Goal: Information Seeking & Learning: Learn about a topic

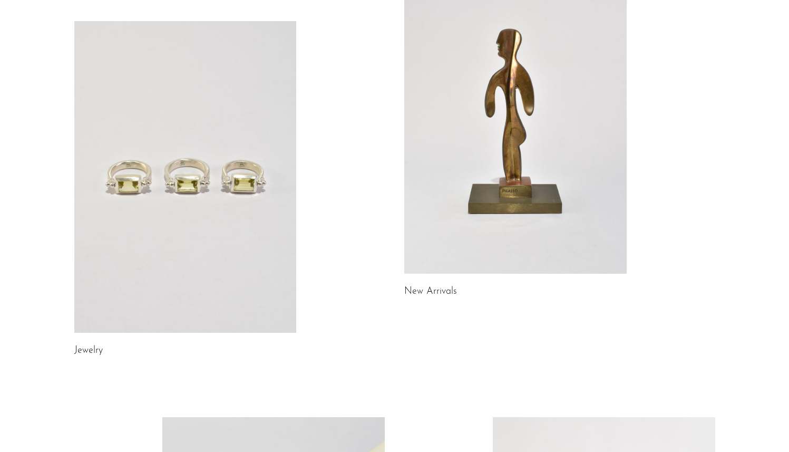
scroll to position [128, 0]
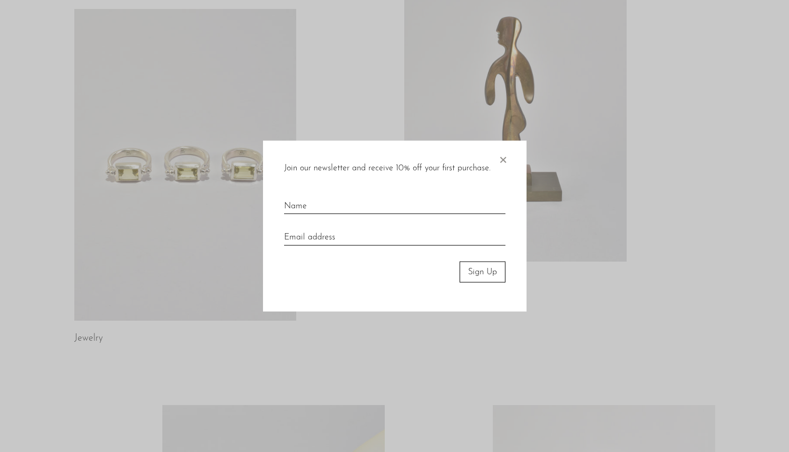
click at [500, 161] on span "×" at bounding box center [503, 157] width 11 height 34
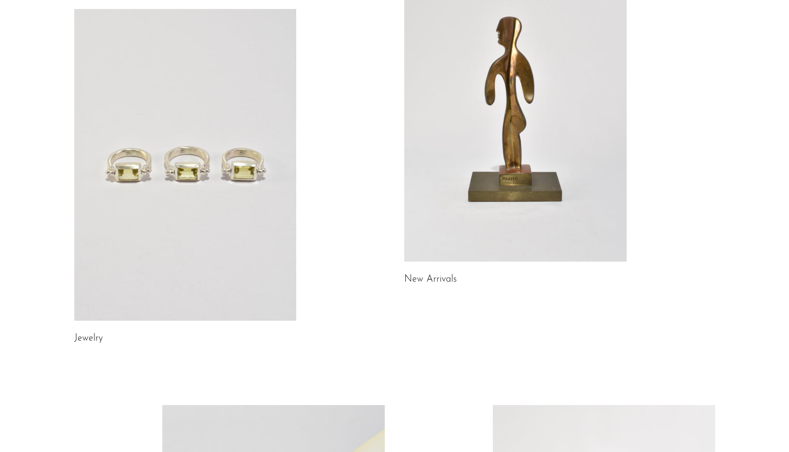
click at [285, 196] on link at bounding box center [185, 165] width 223 height 312
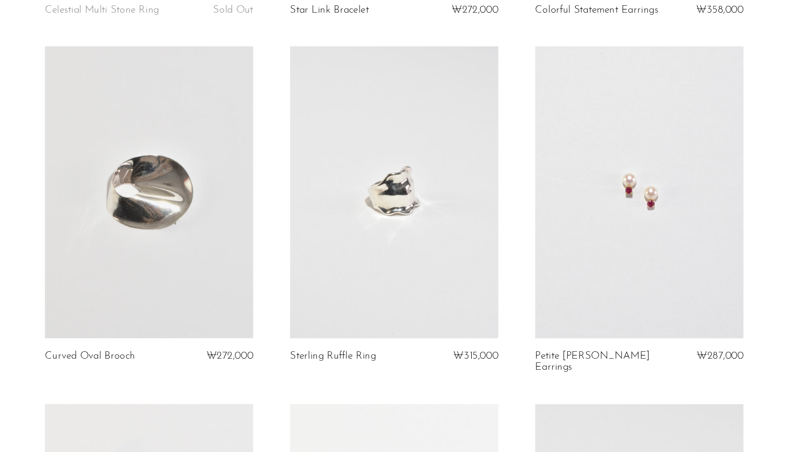
scroll to position [2378, 0]
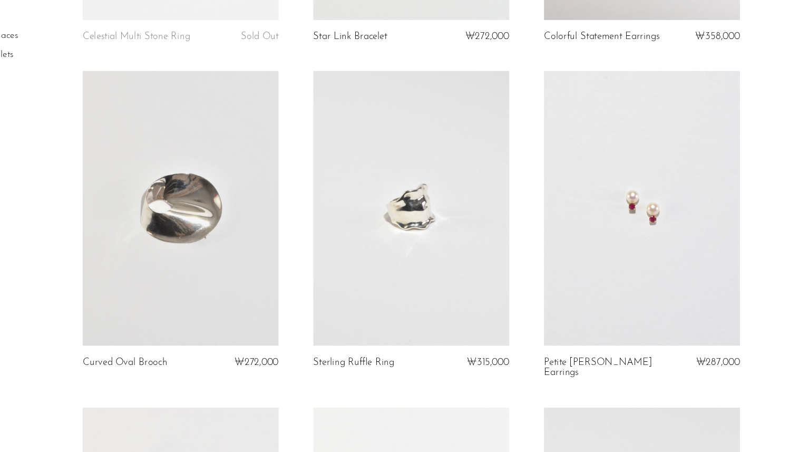
click at [638, 211] on link at bounding box center [644, 229] width 179 height 250
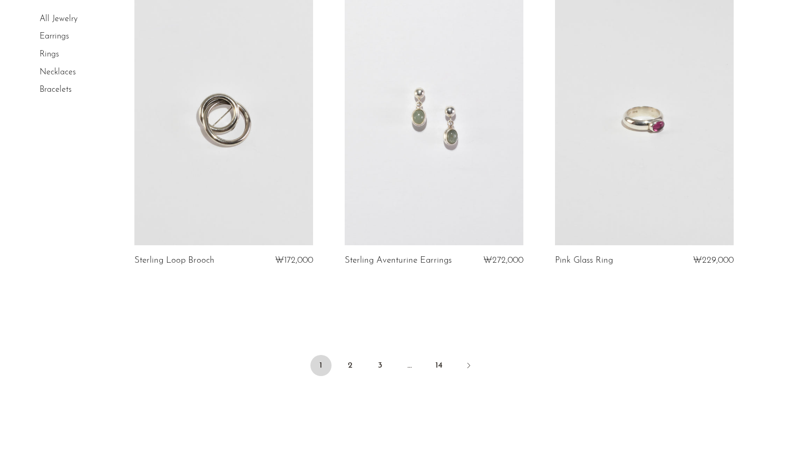
scroll to position [3390, 0]
click at [351, 353] on link "2" at bounding box center [350, 363] width 21 height 21
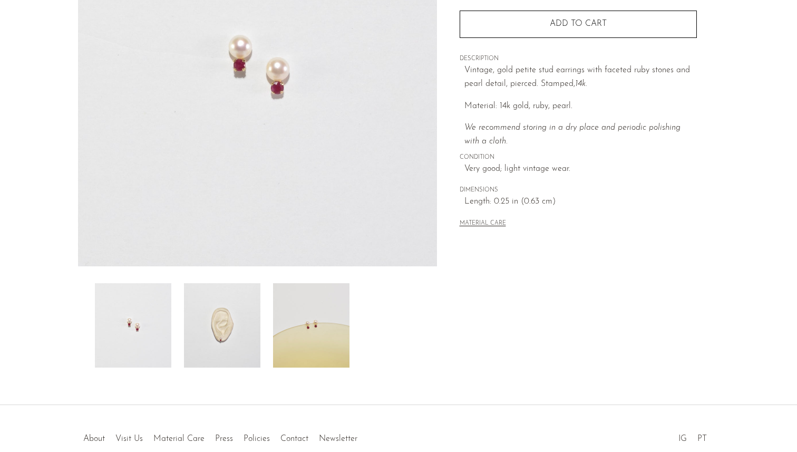
scroll to position [235, 0]
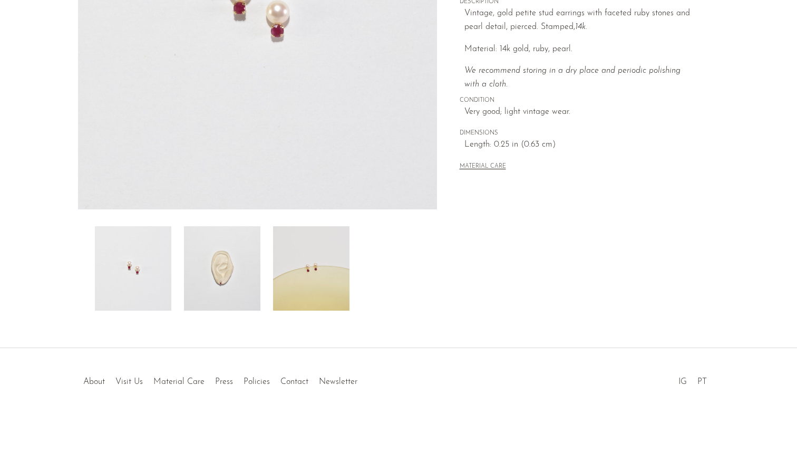
click at [231, 268] on img at bounding box center [222, 268] width 76 height 84
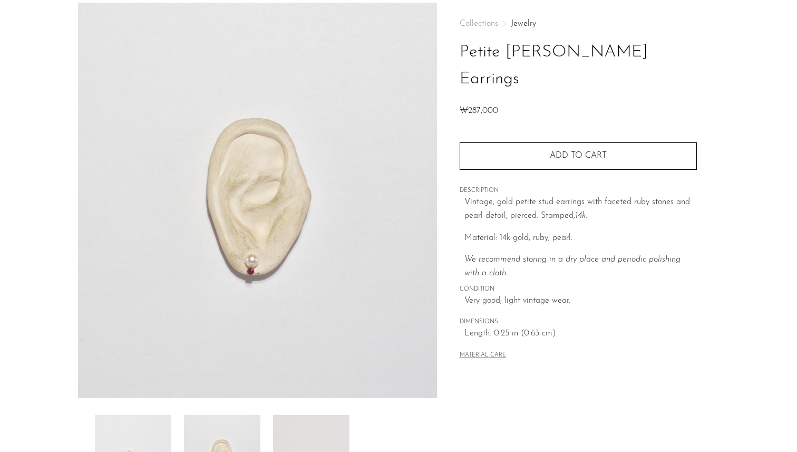
scroll to position [65, 0]
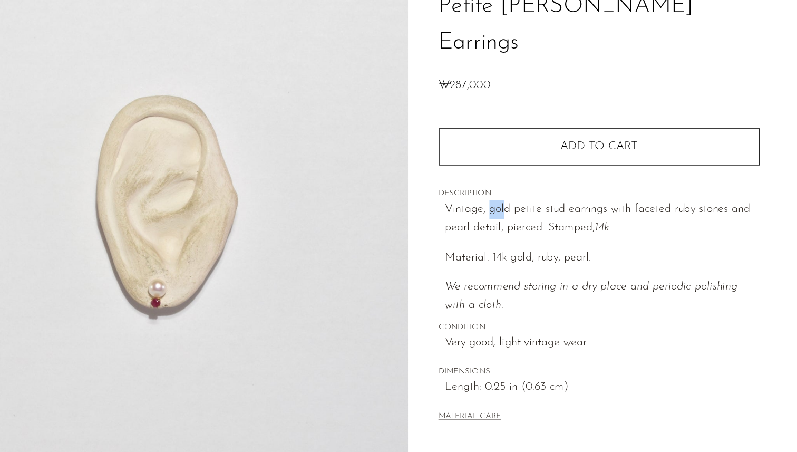
drag, startPoint x: 496, startPoint y: 155, endPoint x: 531, endPoint y: 155, distance: 35.3
click at [511, 176] on p "Vintage, gold petite stud earrings with faceted ruby stones and pearl detail, p…" at bounding box center [581, 189] width 233 height 27
drag, startPoint x: 514, startPoint y: 155, endPoint x: 542, endPoint y: 155, distance: 27.9
click at [542, 176] on p "Vintage, gold petite stud earrings with faceted ruby stones and pearl detail, p…" at bounding box center [581, 189] width 233 height 27
copy p "petite s"
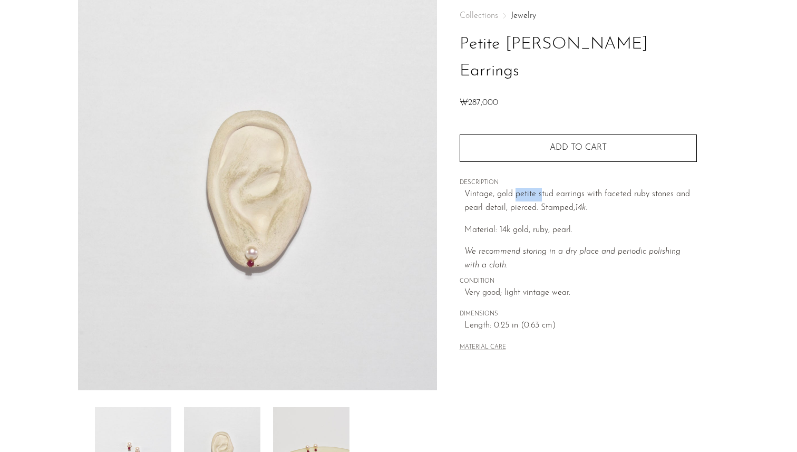
scroll to position [48, 0]
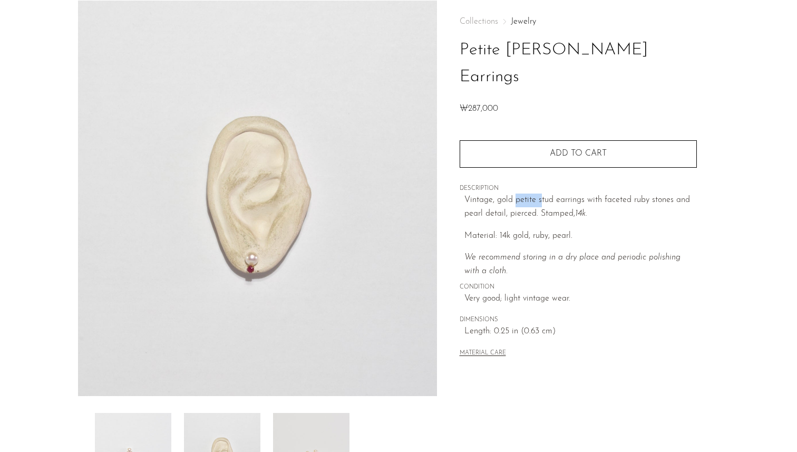
click at [485, 350] on button "MATERIAL CARE" at bounding box center [483, 354] width 46 height 8
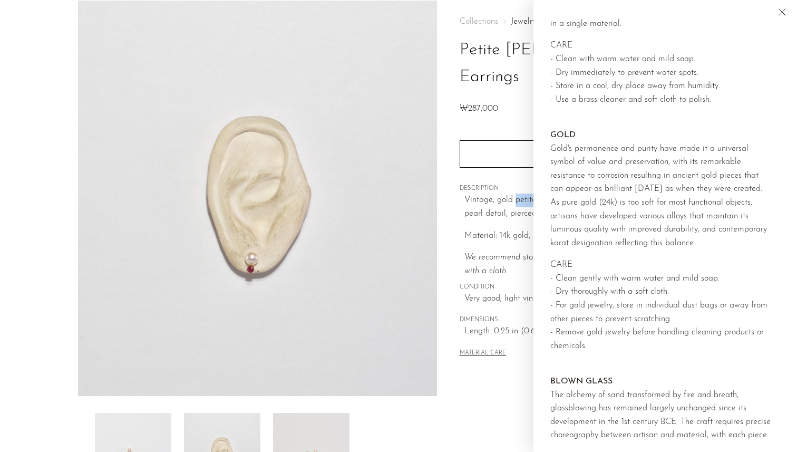
scroll to position [610, 0]
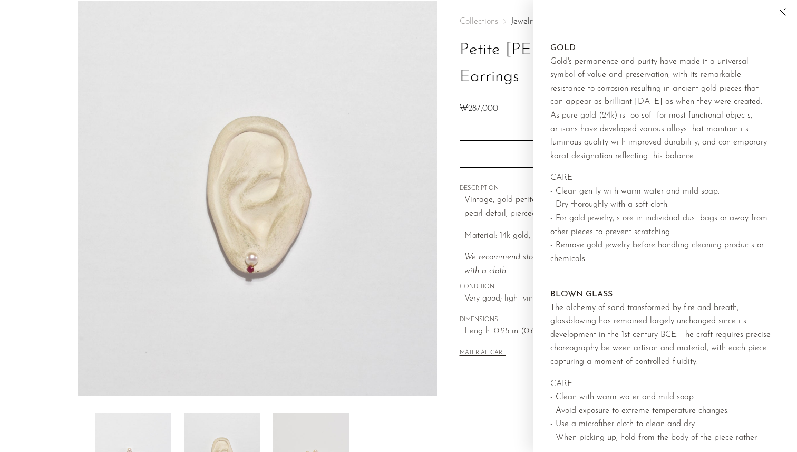
click at [506, 251] on p "We recommend storing in a dry place and periodic polishing with a cloth." at bounding box center [581, 264] width 233 height 27
click at [780, 11] on icon "Close" at bounding box center [782, 12] width 13 height 13
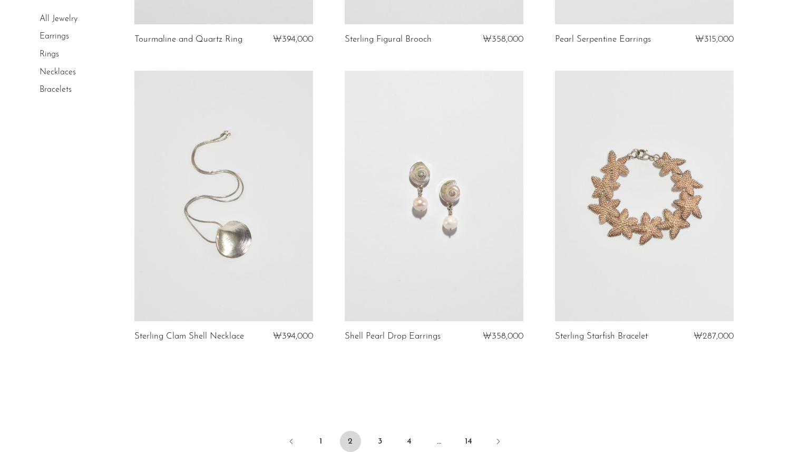
scroll to position [3493, 0]
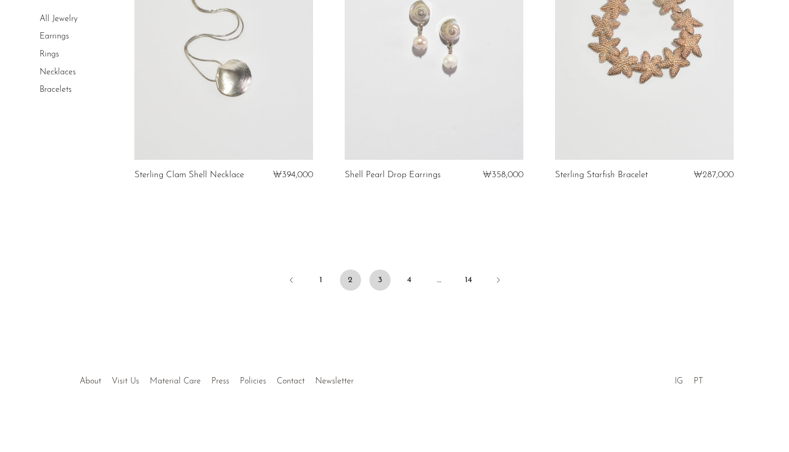
click at [375, 278] on link "3" at bounding box center [380, 279] width 21 height 21
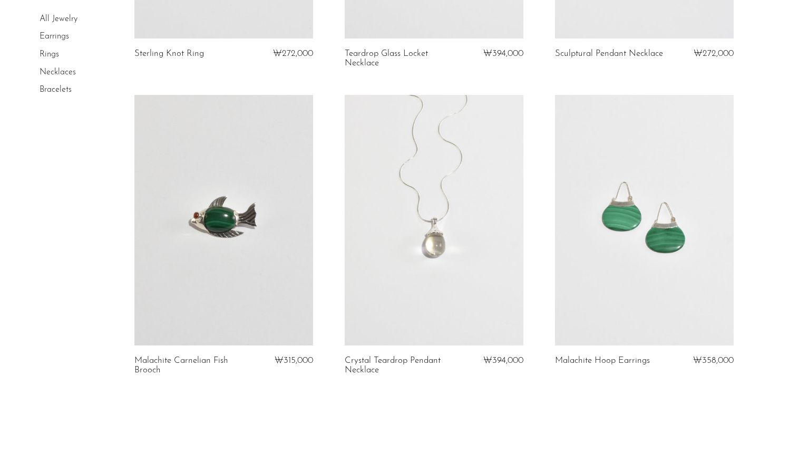
scroll to position [3522, 0]
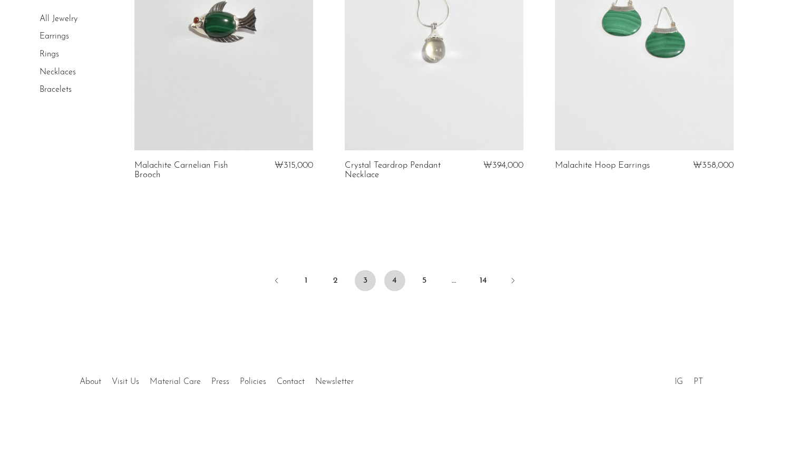
click at [394, 273] on link "4" at bounding box center [394, 280] width 21 height 21
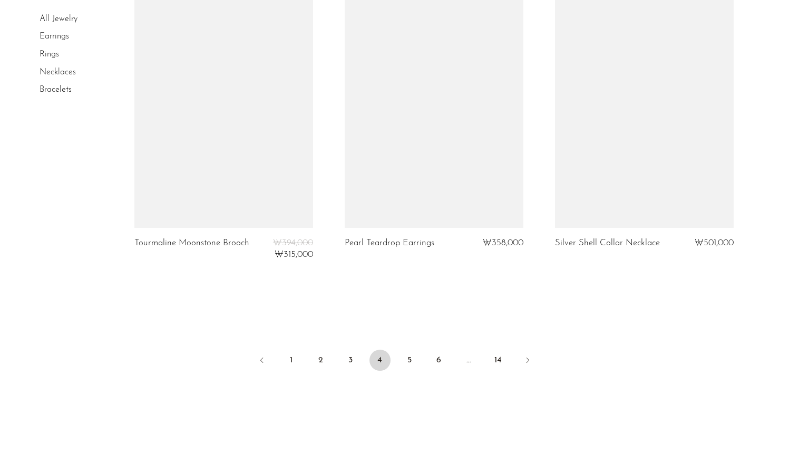
scroll to position [3475, 0]
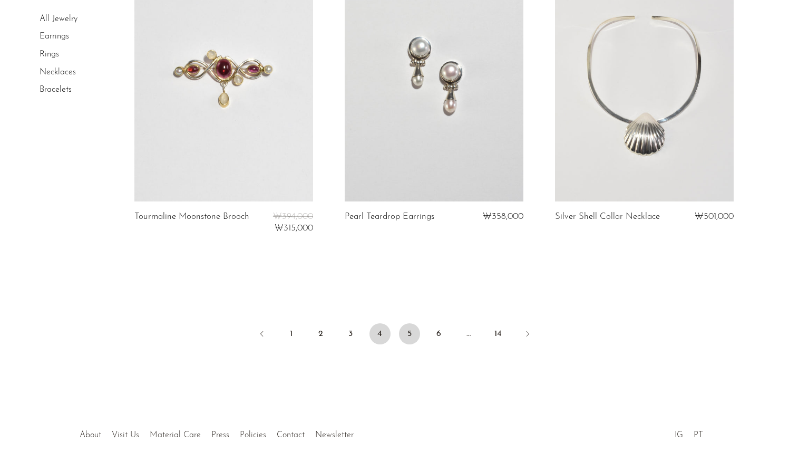
click at [411, 326] on link "5" at bounding box center [409, 333] width 21 height 21
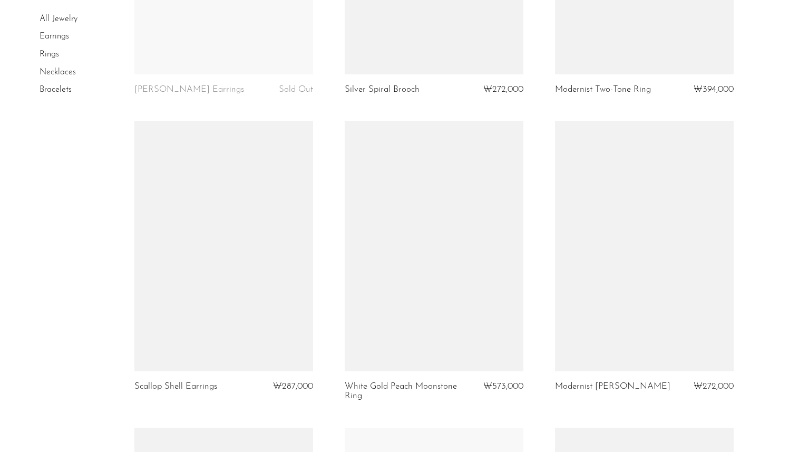
scroll to position [2116, 0]
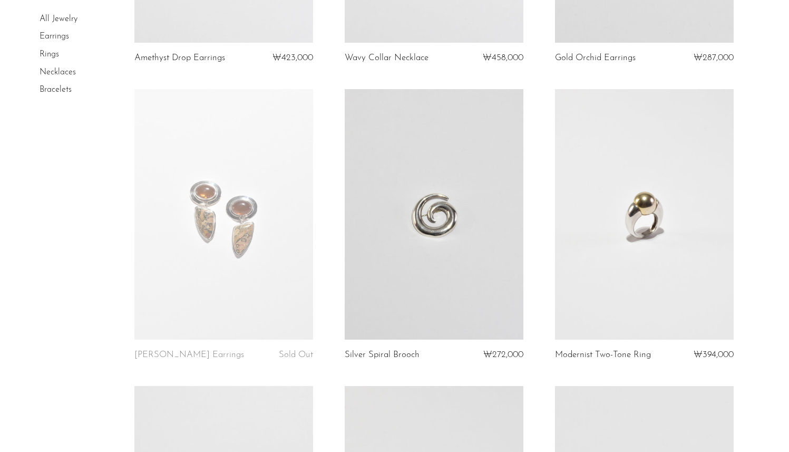
click at [45, 89] on link "Bracelets" at bounding box center [56, 89] width 32 height 8
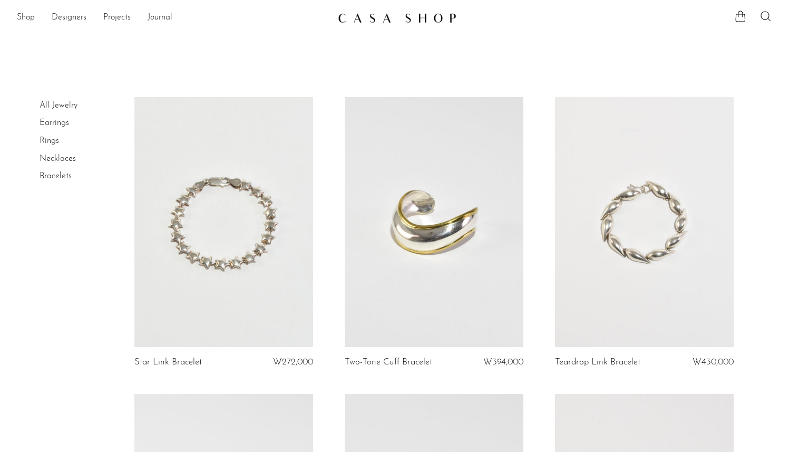
click at [62, 158] on link "Necklaces" at bounding box center [58, 159] width 36 height 8
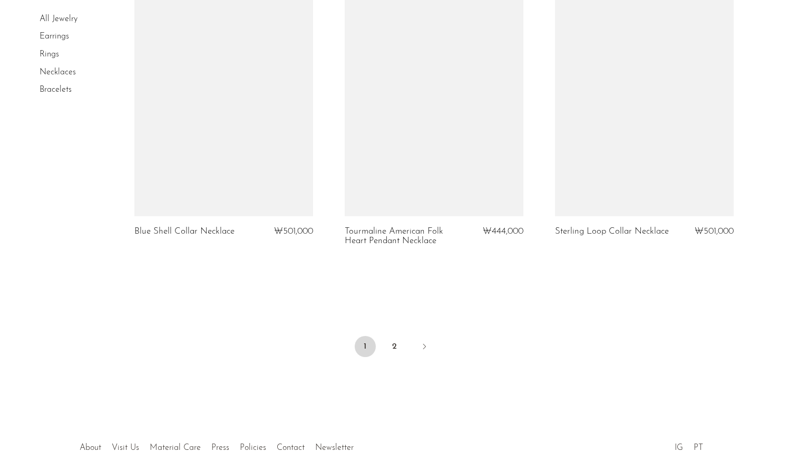
scroll to position [3552, 0]
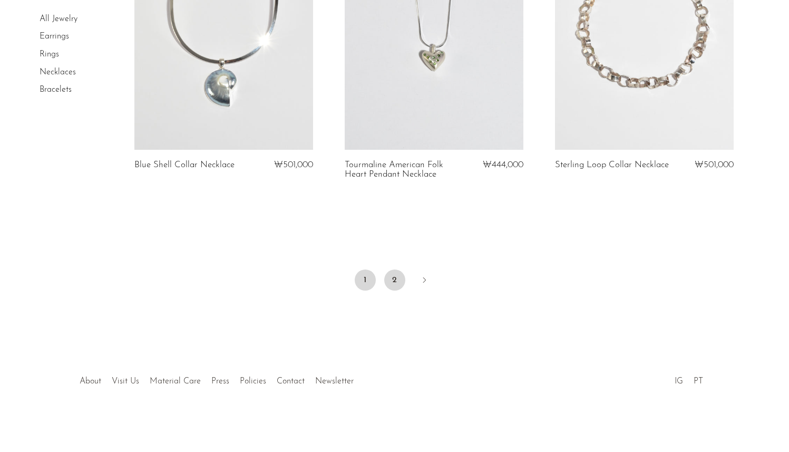
click at [394, 276] on link "2" at bounding box center [394, 279] width 21 height 21
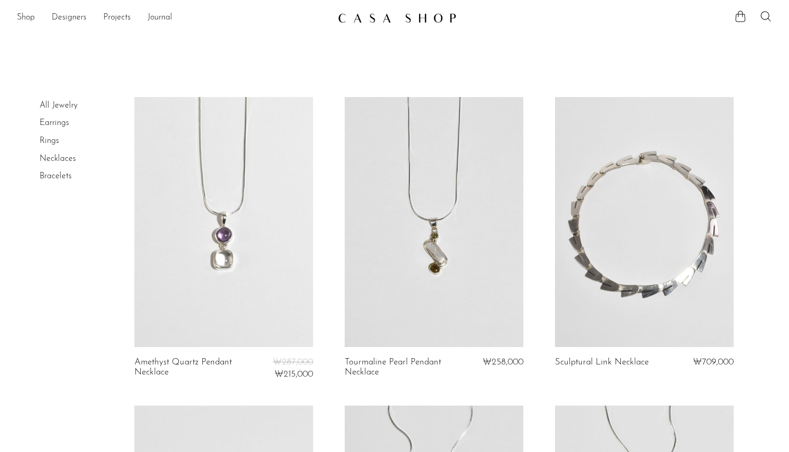
click at [62, 126] on link "Earrings" at bounding box center [55, 123] width 30 height 8
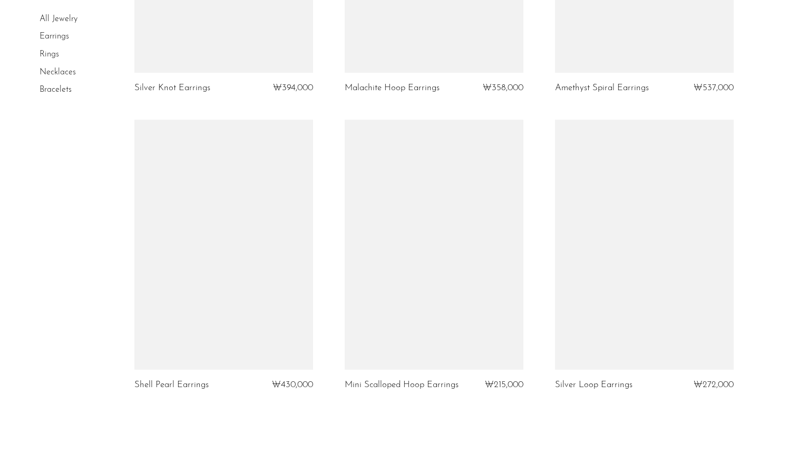
scroll to position [3474, 0]
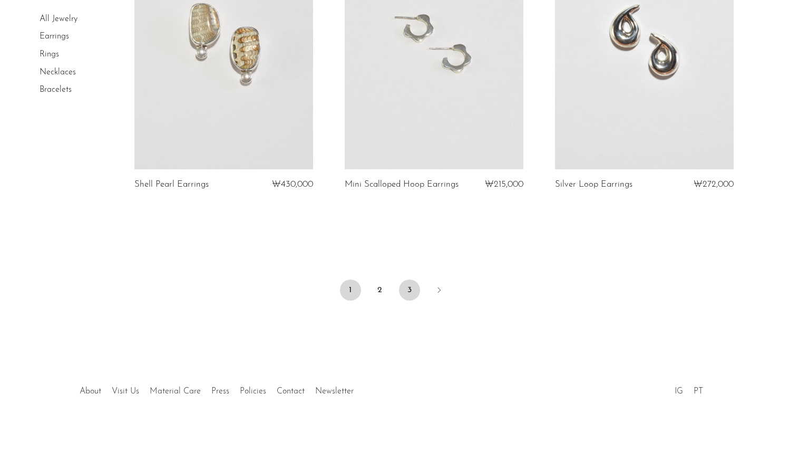
click at [411, 285] on link "3" at bounding box center [409, 289] width 21 height 21
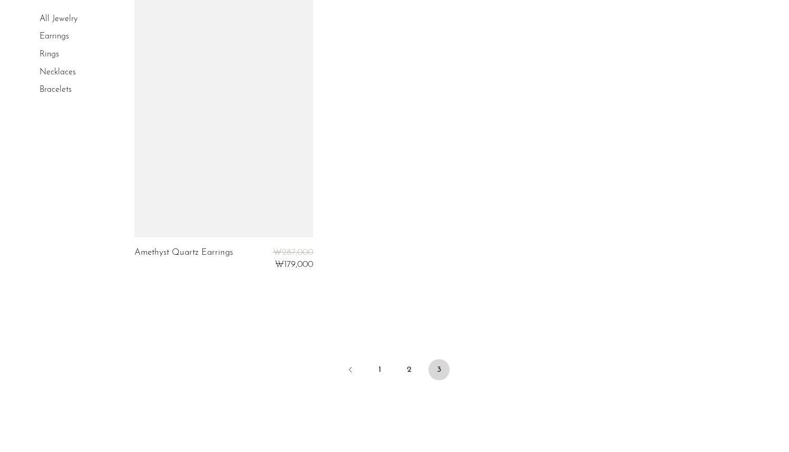
scroll to position [1743, 0]
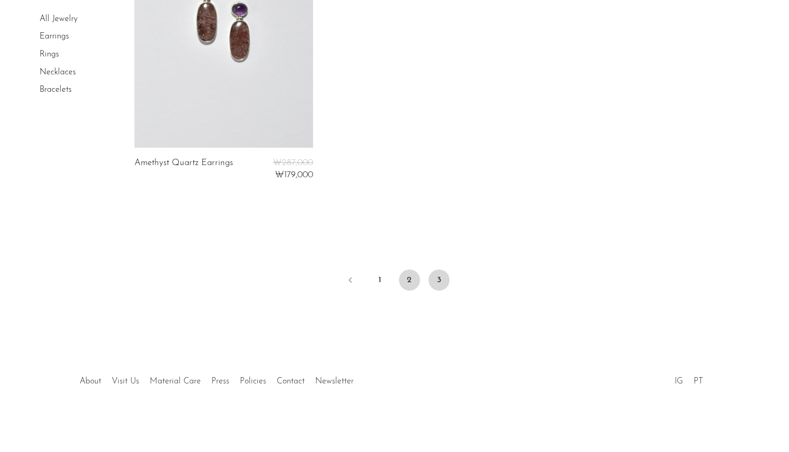
click at [411, 284] on link "2" at bounding box center [409, 279] width 21 height 21
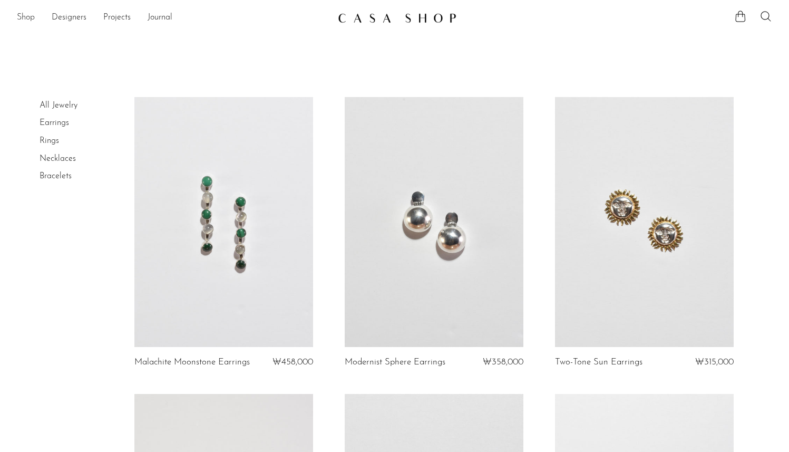
click at [34, 18] on link "Shop" at bounding box center [26, 18] width 18 height 14
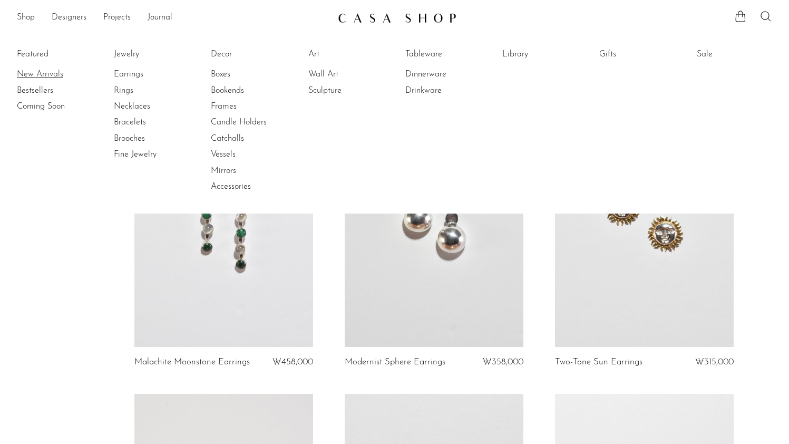
click at [59, 75] on link "New Arrivals" at bounding box center [56, 75] width 79 height 12
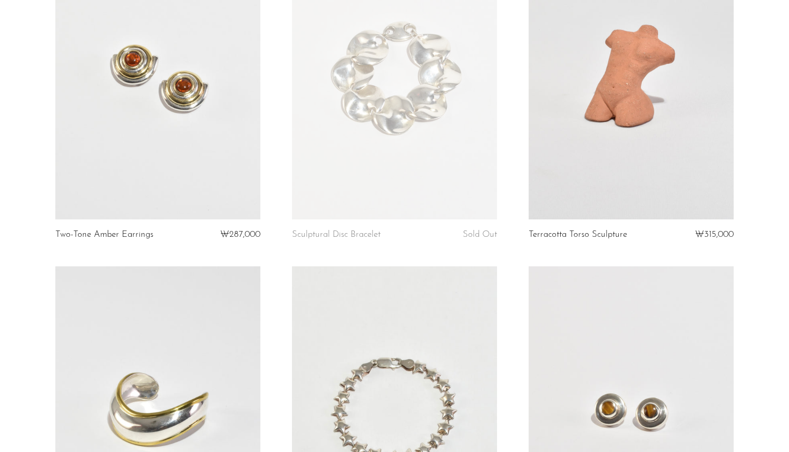
scroll to position [3890, 0]
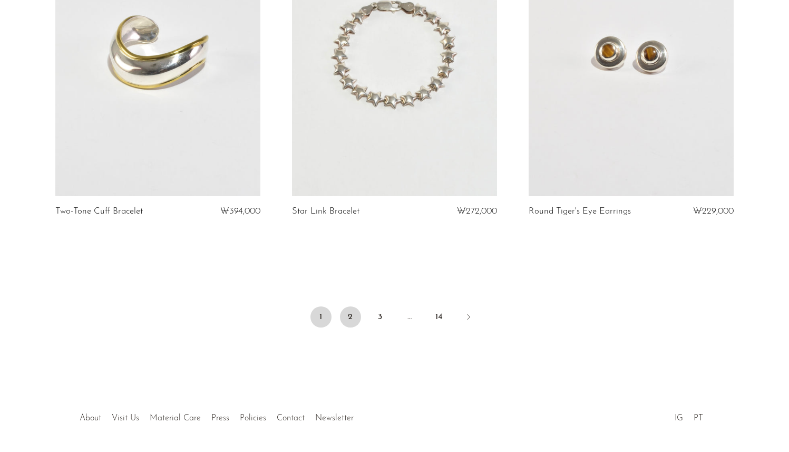
click at [345, 313] on link "2" at bounding box center [350, 316] width 21 height 21
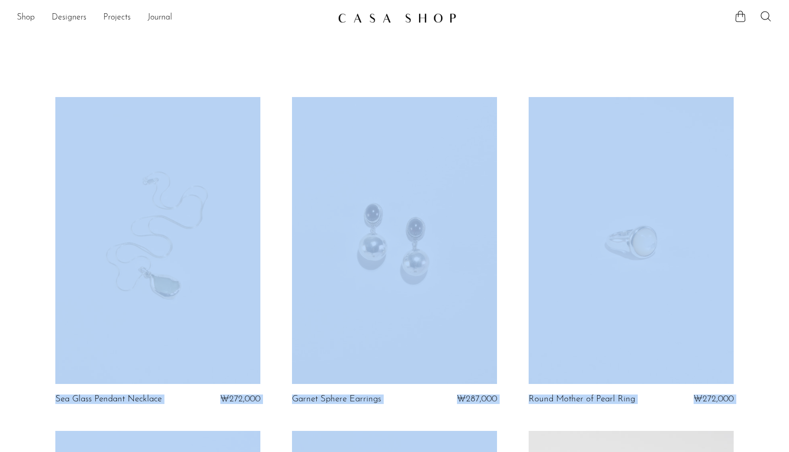
drag, startPoint x: 797, startPoint y: 83, endPoint x: 797, endPoint y: -26, distance: 109.2
click at [789, 0] on html "Shop Featured New Arrivals Bestsellers" at bounding box center [394, 226] width 789 height 452
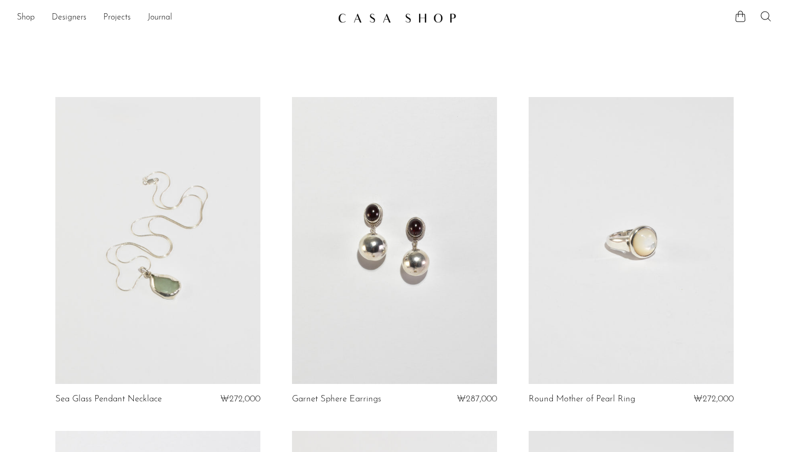
click at [760, 16] on icon at bounding box center [766, 16] width 13 height 13
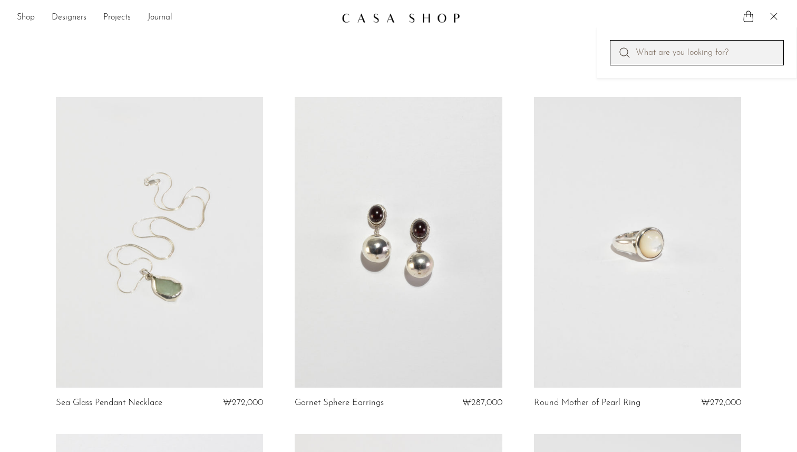
click at [684, 49] on input "Perform a search" at bounding box center [697, 52] width 174 height 25
type input "리"
type input "flower vase"
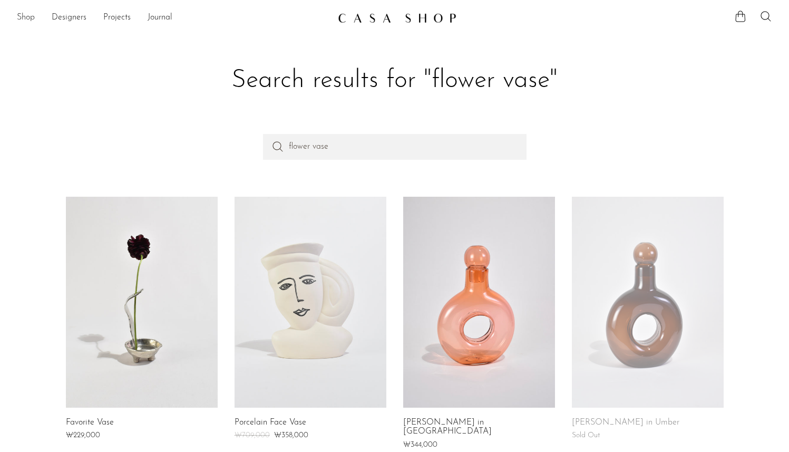
click at [34, 16] on link "Shop" at bounding box center [26, 18] width 18 height 14
click at [30, 11] on li "Shop Featured New Arrivals Bestsellers Coming Soon Jewelry Jewelry All Earrings…" at bounding box center [26, 18] width 18 height 18
click at [20, 15] on link "Shop" at bounding box center [26, 18] width 18 height 14
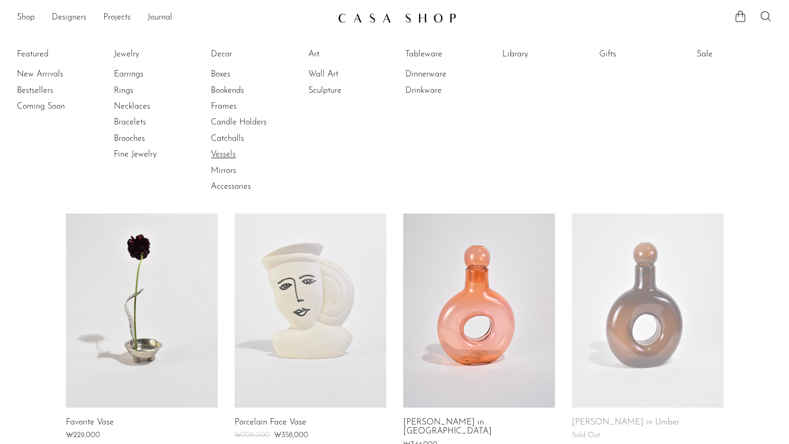
click at [238, 153] on link "Vessels" at bounding box center [250, 155] width 79 height 12
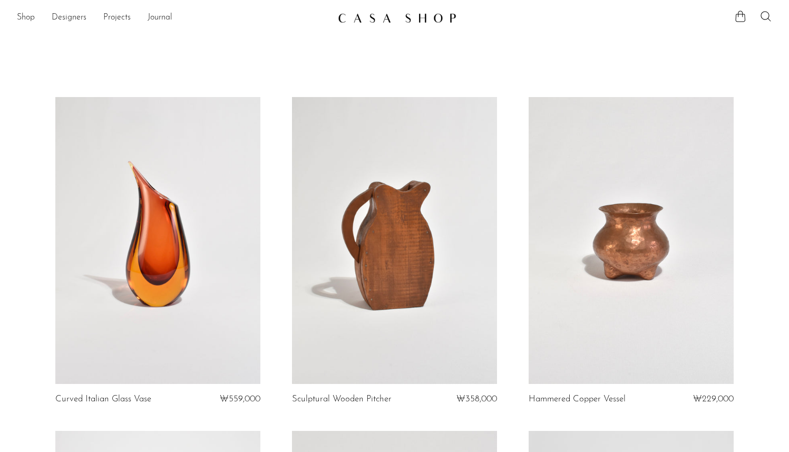
click at [15, 20] on div "Shop Featured New Arrivals Bestsellers Coming Soon Jewelry Jewelry All Earrings…" at bounding box center [394, 17] width 789 height 19
click at [17, 15] on link "Shop" at bounding box center [26, 18] width 18 height 14
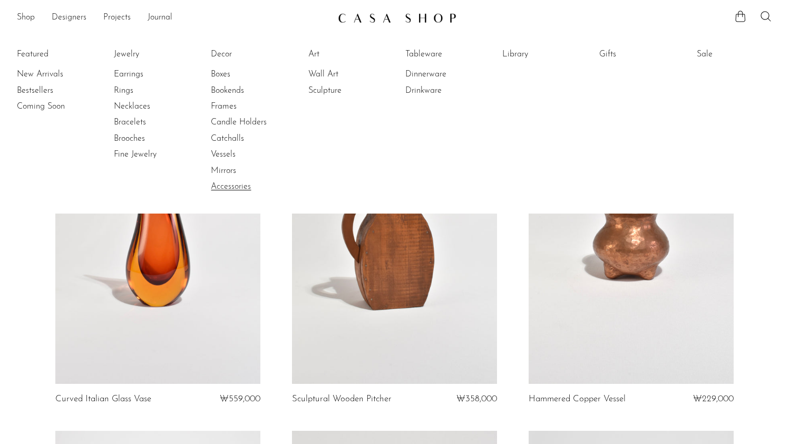
click at [236, 184] on link "Accessories" at bounding box center [250, 187] width 79 height 12
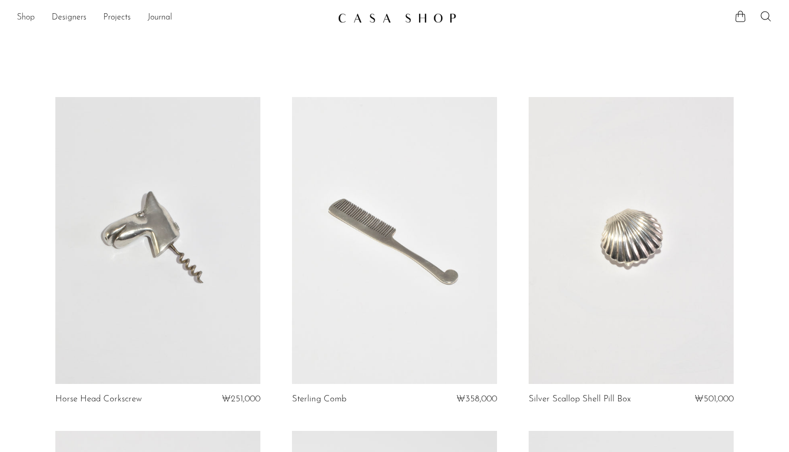
click at [19, 18] on link "Shop" at bounding box center [26, 18] width 18 height 14
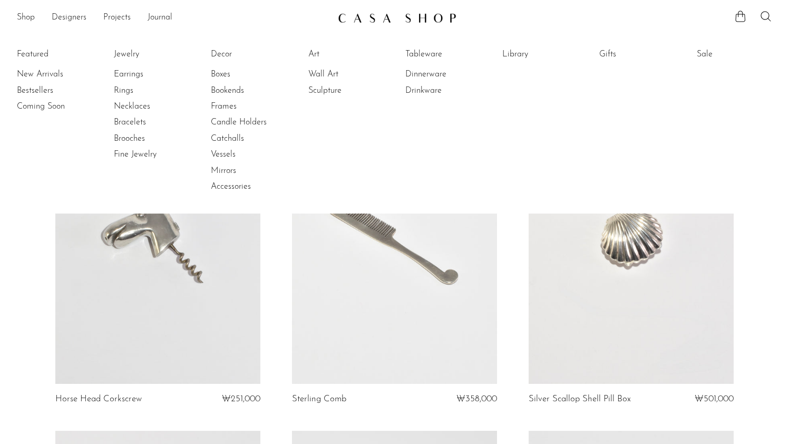
click at [335, 97] on li "Sculpture" at bounding box center [347, 91] width 79 height 16
click at [333, 96] on link "Sculpture" at bounding box center [347, 91] width 79 height 12
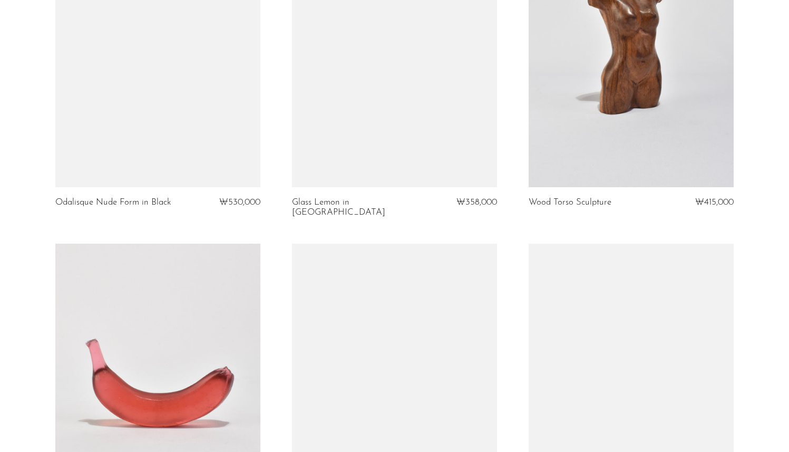
scroll to position [1439, 0]
